Goal: Task Accomplishment & Management: Manage account settings

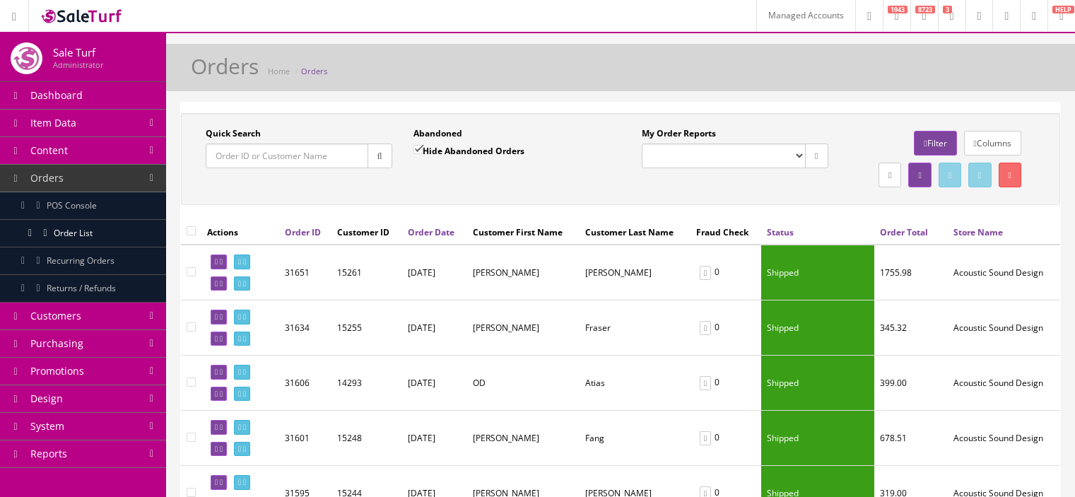
scroll to position [172, 0]
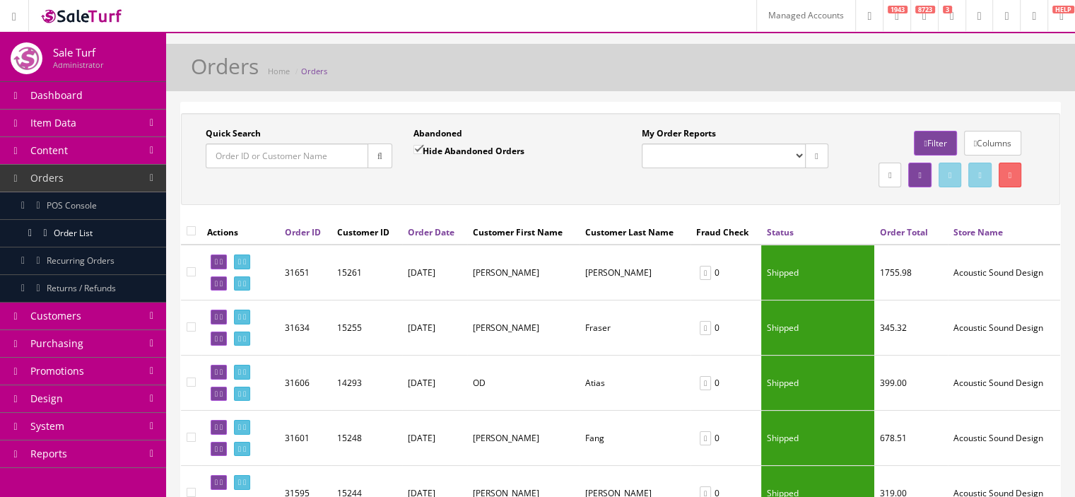
click at [756, 11] on link "Managed Accounts" at bounding box center [805, 15] width 99 height 31
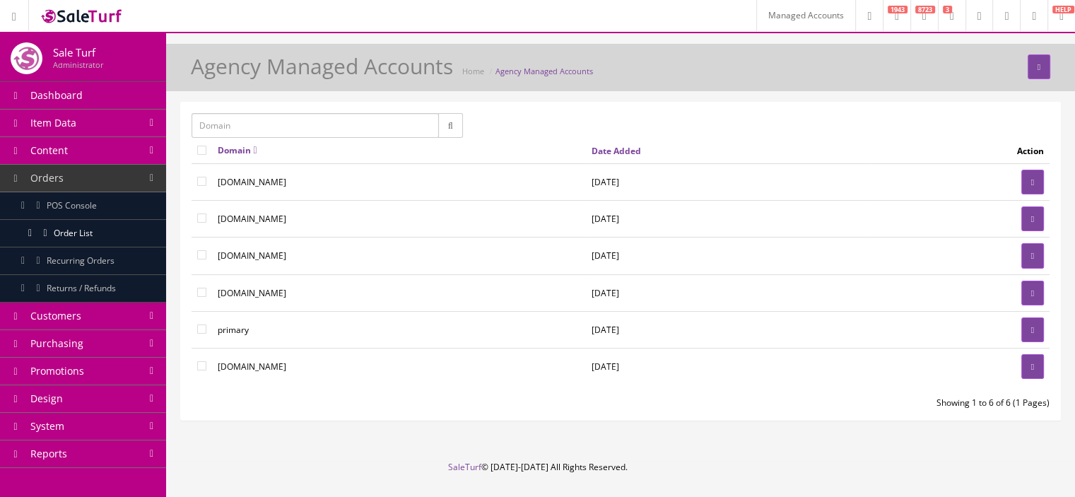
click at [1004, 19] on icon at bounding box center [1006, 16] width 4 height 8
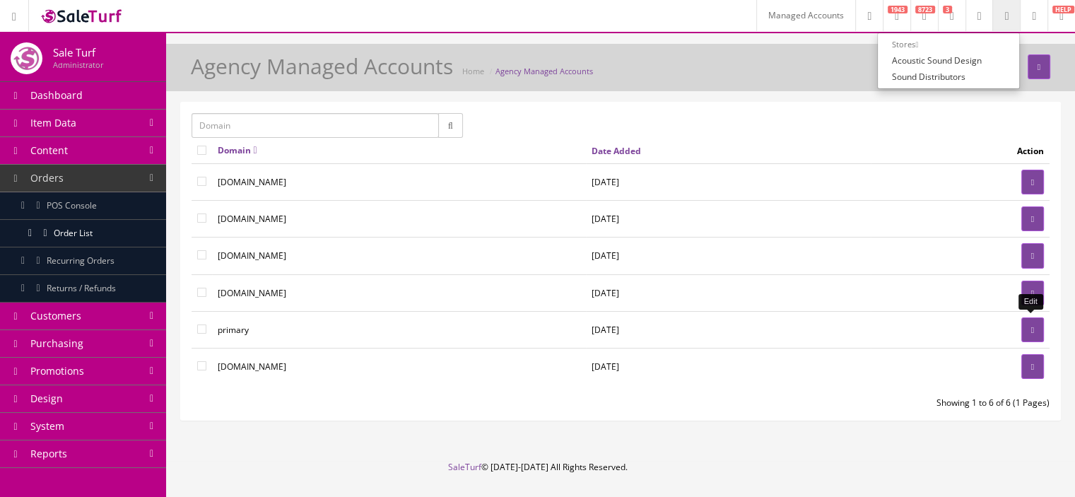
click at [1023, 317] on link at bounding box center [1032, 329] width 23 height 25
